Goal: Find specific page/section: Find specific page/section

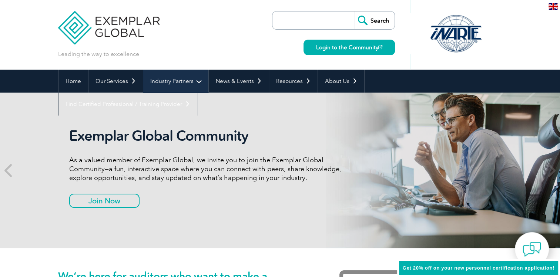
click at [189, 78] on link "Industry Partners" at bounding box center [175, 81] width 65 height 23
click at [187, 80] on link "Industry Partners" at bounding box center [175, 81] width 65 height 23
click at [192, 81] on link "Industry Partners" at bounding box center [175, 81] width 65 height 23
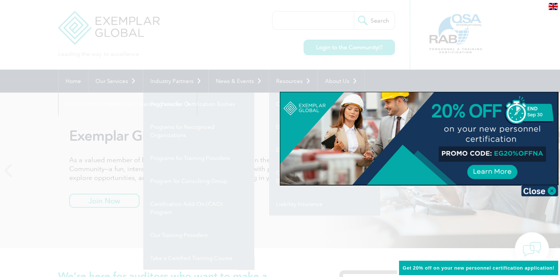
click at [385, 80] on div at bounding box center [280, 138] width 560 height 277
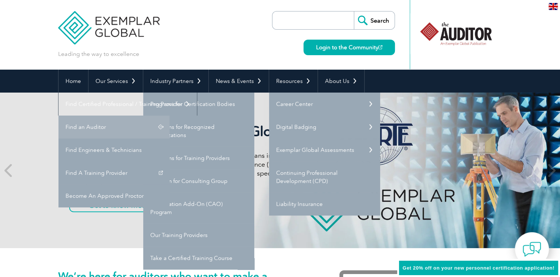
click at [169, 115] on link "Find an Auditor" at bounding box center [113, 126] width 111 height 23
